Goal: Task Accomplishment & Management: Use online tool/utility

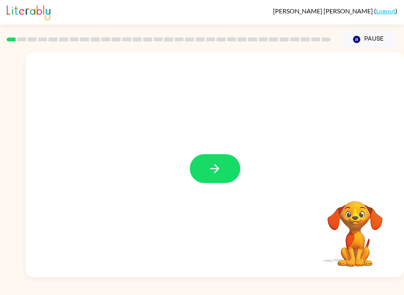
click at [206, 173] on button "button" at bounding box center [215, 168] width 50 height 29
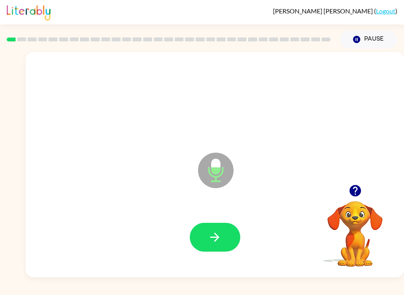
click at [203, 251] on button "button" at bounding box center [215, 237] width 50 height 29
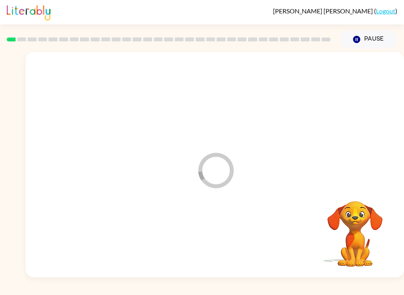
click at [206, 254] on div at bounding box center [215, 237] width 362 height 65
click at [347, 204] on video "Your browser must support playing .mp4 files to use Literably. Please try using…" at bounding box center [354, 228] width 79 height 79
click at [346, 204] on video "Your browser must support playing .mp4 files to use Literably. Please try using…" at bounding box center [354, 228] width 79 height 79
click at [226, 238] on div at bounding box center [215, 237] width 50 height 29
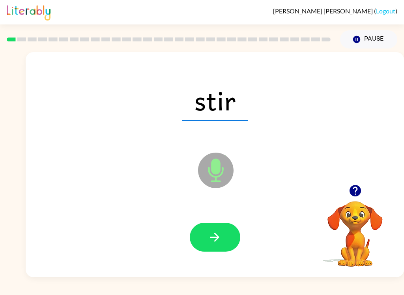
click at [231, 237] on button "button" at bounding box center [215, 237] width 50 height 29
click at [224, 242] on button "button" at bounding box center [215, 237] width 50 height 29
click at [227, 229] on button "button" at bounding box center [215, 237] width 50 height 29
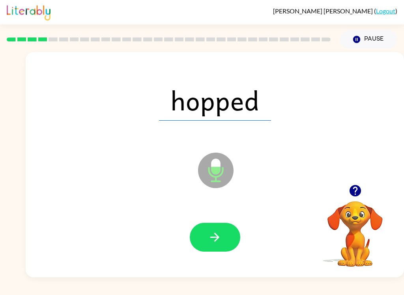
click at [232, 242] on button "button" at bounding box center [215, 237] width 50 height 29
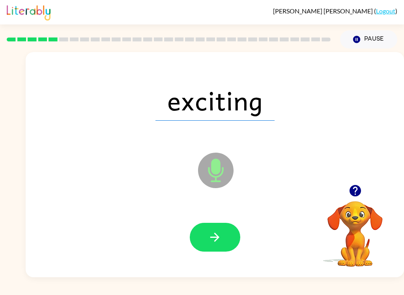
click at [225, 237] on button "button" at bounding box center [215, 237] width 50 height 29
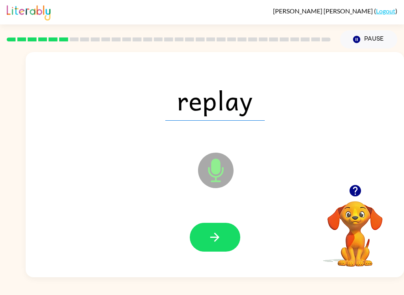
click at [215, 240] on icon "button" at bounding box center [215, 237] width 14 height 14
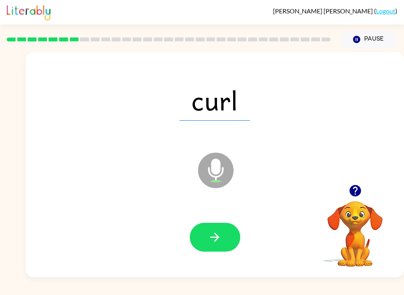
click at [209, 238] on icon "button" at bounding box center [215, 237] width 14 height 14
click at [203, 251] on button "button" at bounding box center [215, 237] width 50 height 29
click at [218, 240] on icon "button" at bounding box center [215, 237] width 14 height 14
click at [196, 245] on button "button" at bounding box center [215, 237] width 50 height 29
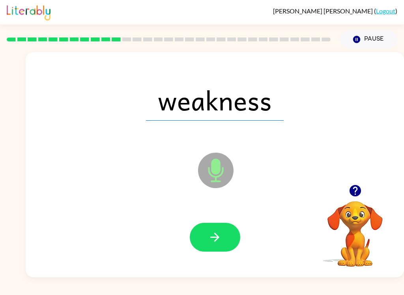
click at [207, 239] on button "button" at bounding box center [215, 237] width 50 height 29
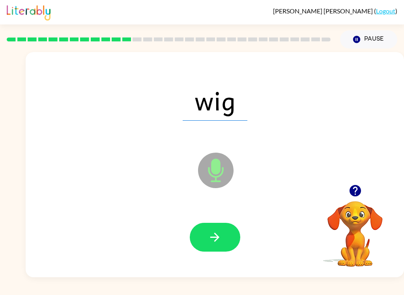
click at [365, 203] on video "Your browser must support playing .mp4 files to use Literably. Please try using…" at bounding box center [354, 228] width 79 height 79
click at [358, 190] on icon "button" at bounding box center [354, 190] width 11 height 11
click at [356, 222] on video "Your browser must support playing .mp4 files to use Literably. Please try using…" at bounding box center [354, 228] width 79 height 79
click at [359, 228] on video "Your browser must support playing .mp4 files to use Literably. Please try using…" at bounding box center [354, 228] width 79 height 79
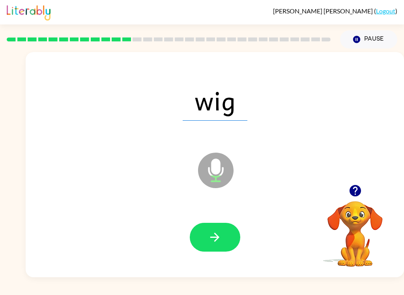
click at [354, 196] on icon "button" at bounding box center [354, 190] width 11 height 11
click at [222, 238] on button "button" at bounding box center [215, 237] width 50 height 29
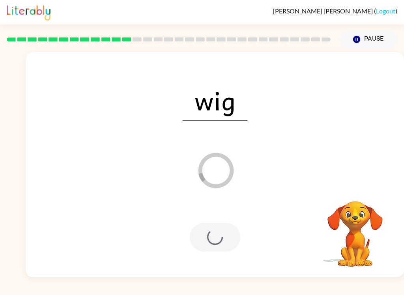
click at [352, 194] on video "Your browser must support playing .mp4 files to use Literably. Please try using…" at bounding box center [354, 228] width 79 height 79
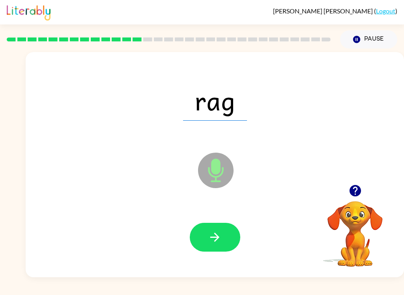
click at [357, 197] on icon "button" at bounding box center [355, 191] width 14 height 14
click at [229, 237] on button "button" at bounding box center [215, 237] width 50 height 29
click at [234, 240] on button "button" at bounding box center [215, 237] width 50 height 29
click at [214, 244] on icon "button" at bounding box center [215, 237] width 14 height 14
click at [225, 240] on button "button" at bounding box center [215, 237] width 50 height 29
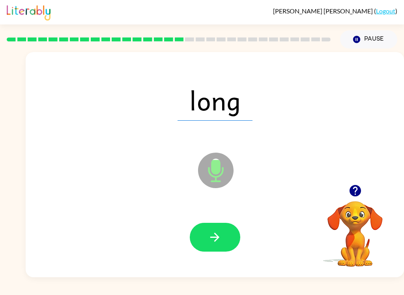
click at [235, 248] on button "button" at bounding box center [215, 237] width 50 height 29
click at [226, 247] on button "button" at bounding box center [215, 237] width 50 height 29
click at [227, 245] on button "button" at bounding box center [215, 237] width 50 height 29
click at [230, 239] on button "button" at bounding box center [215, 237] width 50 height 29
click at [235, 247] on button "button" at bounding box center [215, 237] width 50 height 29
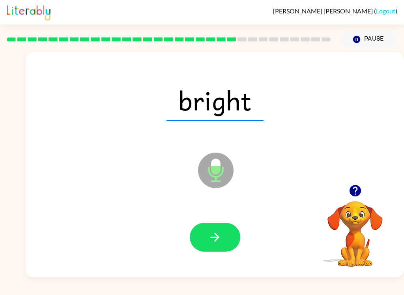
click at [229, 248] on button "button" at bounding box center [215, 237] width 50 height 29
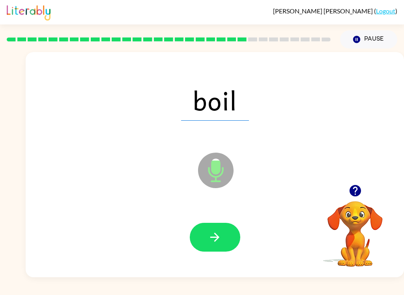
click at [226, 237] on button "button" at bounding box center [215, 237] width 50 height 29
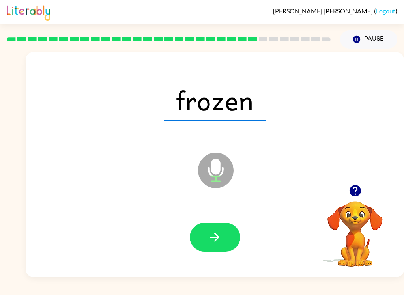
click at [227, 232] on button "button" at bounding box center [215, 237] width 50 height 29
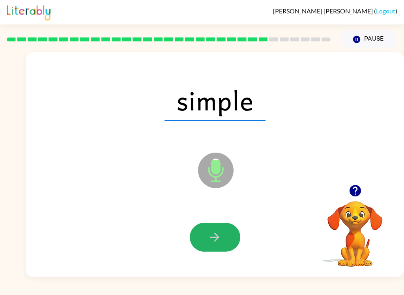
click at [232, 239] on button "button" at bounding box center [215, 237] width 50 height 29
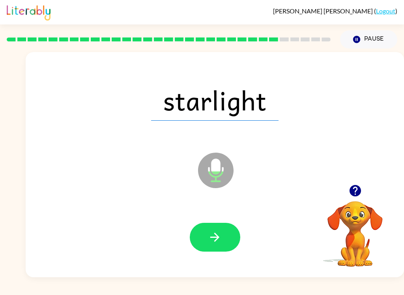
click at [239, 238] on button "button" at bounding box center [215, 237] width 50 height 29
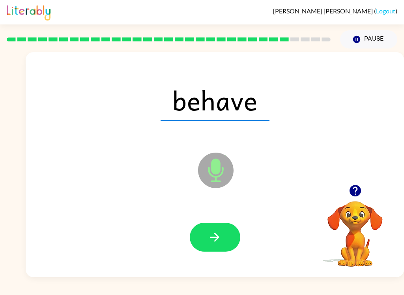
click at [224, 237] on button "button" at bounding box center [215, 237] width 50 height 29
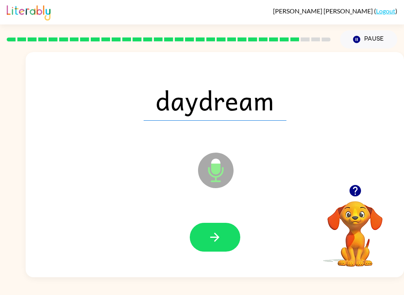
click at [229, 238] on button "button" at bounding box center [215, 237] width 50 height 29
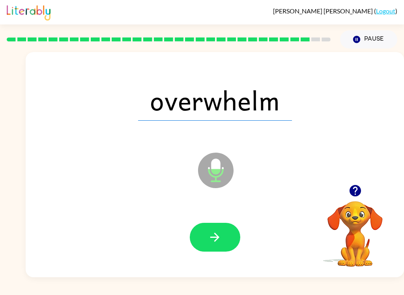
click at [219, 239] on icon "button" at bounding box center [215, 237] width 14 height 14
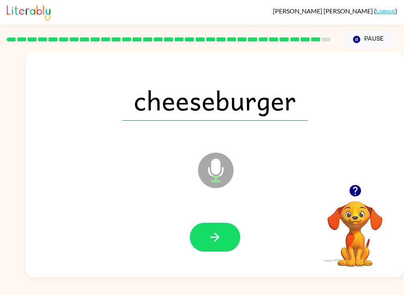
click at [233, 236] on button "button" at bounding box center [215, 237] width 50 height 29
